Goal: Find contact information: Find contact information

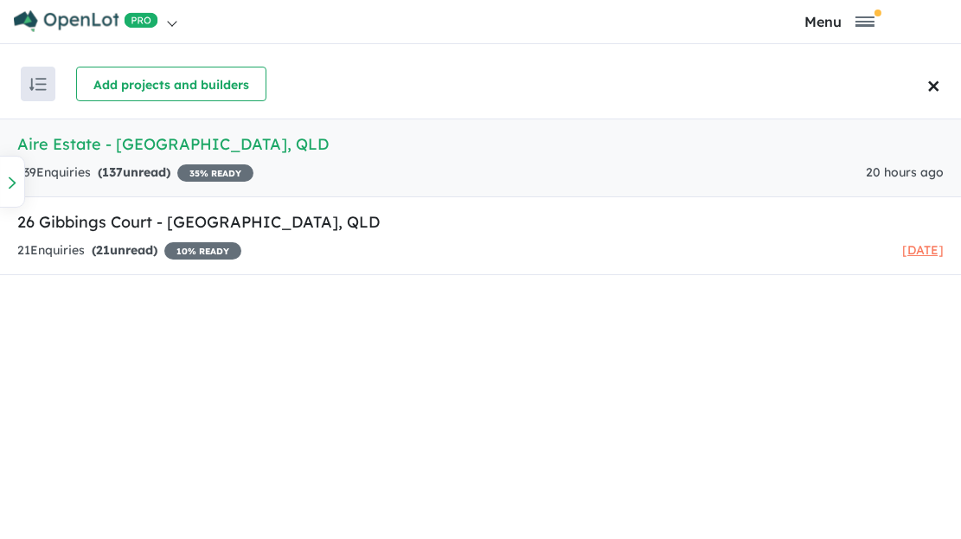
click at [89, 141] on h5 "Aire Estate - Lilywood , QLD" at bounding box center [480, 143] width 927 height 23
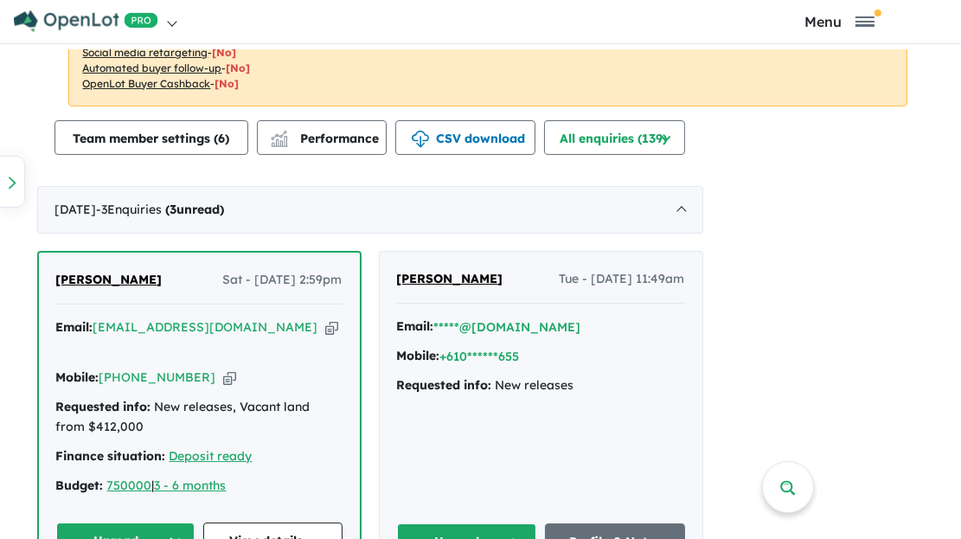
scroll to position [1038, 0]
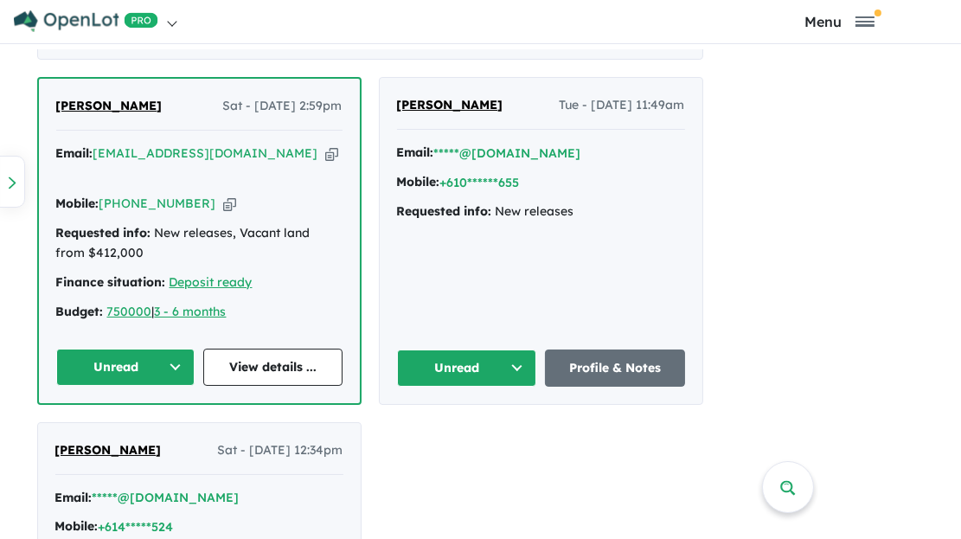
click at [337, 153] on icon "button" at bounding box center [331, 153] width 13 height 18
click at [236, 195] on icon "button" at bounding box center [229, 204] width 13 height 18
click at [343, 355] on link "View details ..." at bounding box center [272, 367] width 139 height 37
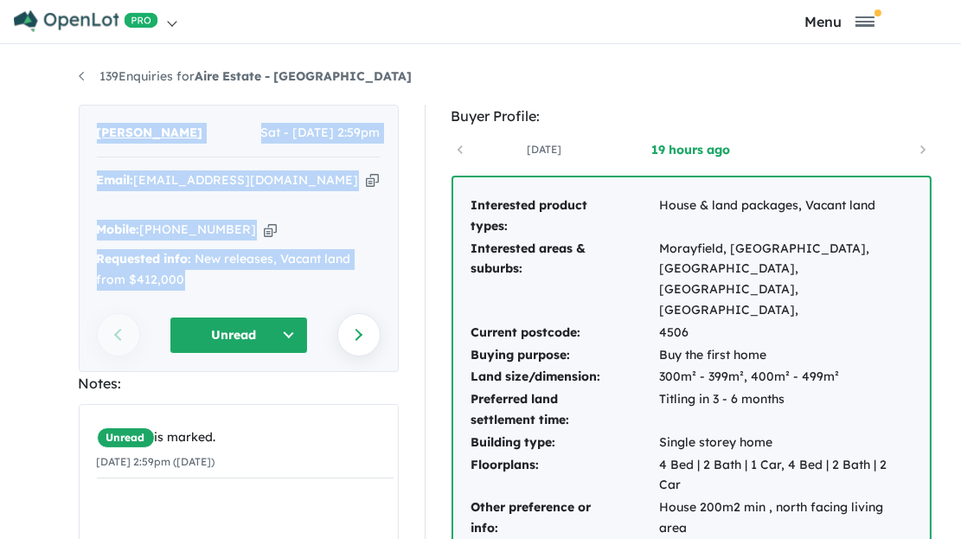
drag, startPoint x: 92, startPoint y: 132, endPoint x: 297, endPoint y: 260, distance: 241.3
click at [297, 260] on div "[PERSON_NAME] Sat - [DATE] 2:59pm Email: [EMAIL_ADDRESS][DOMAIN_NAME] Copied! M…" at bounding box center [239, 238] width 320 height 267
copy div "[PERSON_NAME] Sat - [DATE] 2:59pm Email: [EMAIL_ADDRESS][DOMAIN_NAME] Copied! M…"
click at [366, 178] on icon "button" at bounding box center [372, 180] width 13 height 18
copy div "[PERSON_NAME] Sat - [DATE] 2:59pm Email: [EMAIL_ADDRESS][DOMAIN_NAME] Copied! M…"
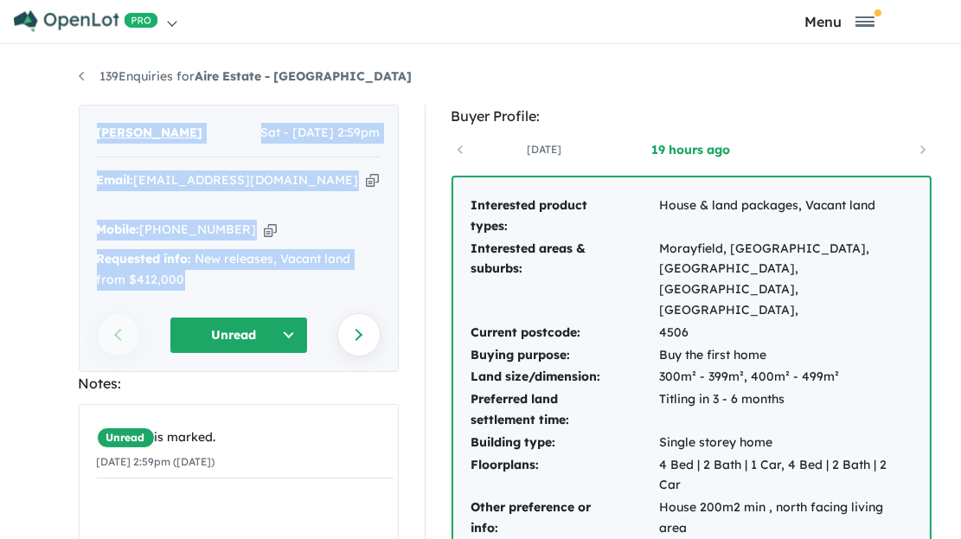
drag, startPoint x: 188, startPoint y: 135, endPoint x: 92, endPoint y: 138, distance: 96.1
click at [97, 138] on div "[PERSON_NAME] Sat - [DATE] 2:59pm" at bounding box center [239, 140] width 284 height 35
copy span "[PERSON_NAME]"
click at [264, 221] on icon "button" at bounding box center [270, 230] width 13 height 18
copy span "[PERSON_NAME]"
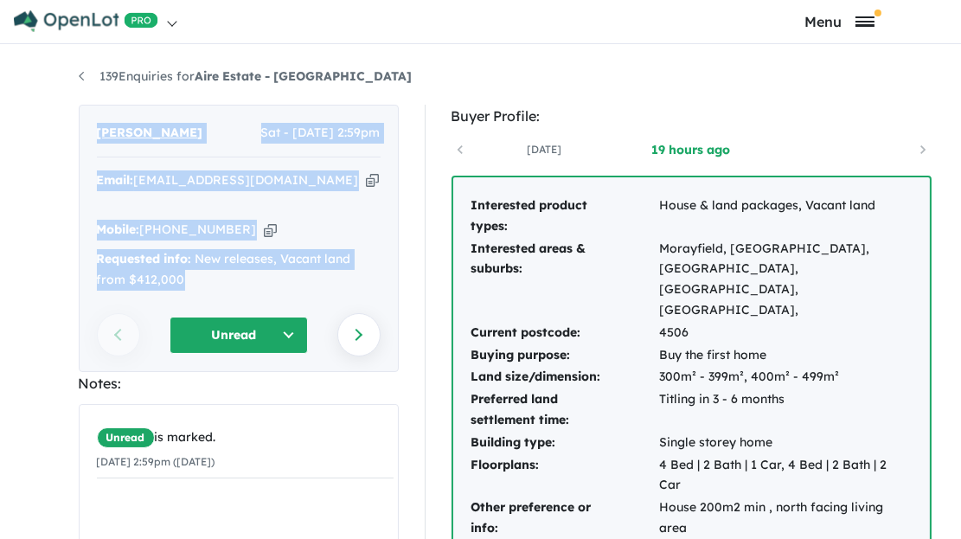
click at [864, 18] on span "Toggle navigation" at bounding box center [865, 17] width 19 height 2
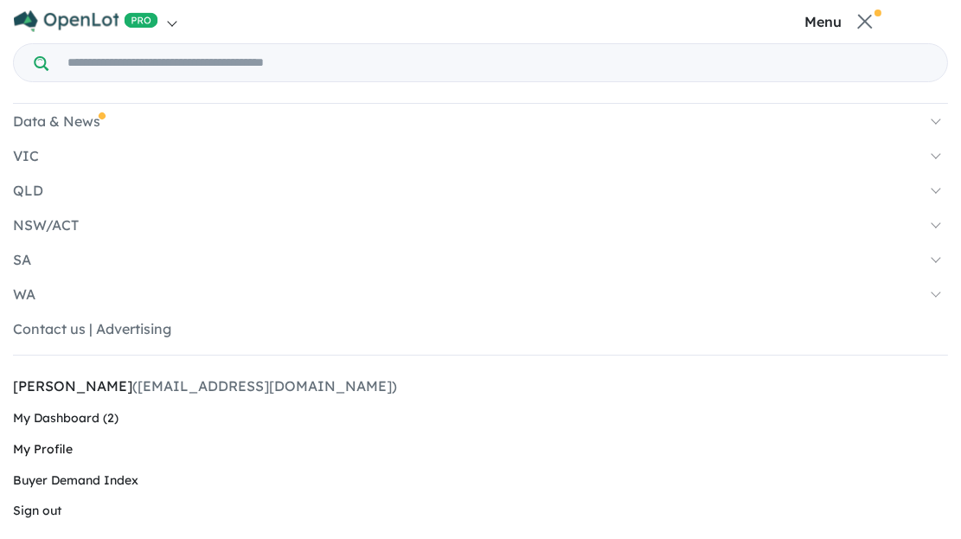
scroll to position [16, 0]
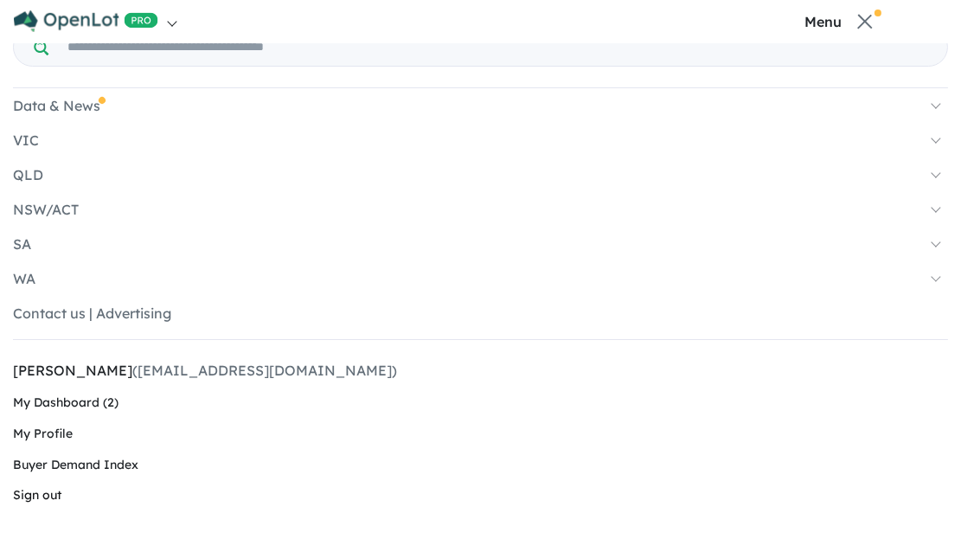
click at [57, 499] on link "Sign out" at bounding box center [480, 495] width 935 height 31
